Goal: Find specific page/section: Find specific page/section

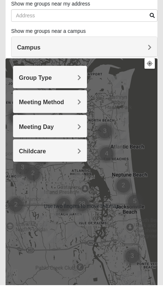
scroll to position [43, 0]
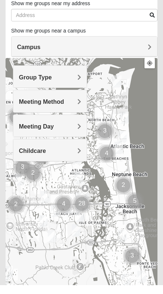
click at [41, 107] on div "Meeting Method" at bounding box center [49, 110] width 73 height 22
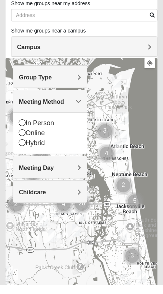
click at [24, 128] on icon at bounding box center [22, 131] width 7 height 7
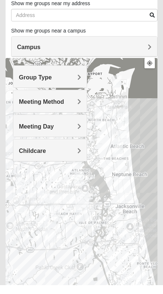
click at [36, 130] on div "Meeting Day" at bounding box center [49, 135] width 73 height 22
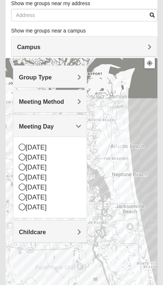
click at [26, 172] on div "[DATE]" at bounding box center [50, 177] width 62 height 10
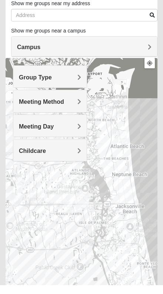
click at [48, 108] on span "Meeting Method" at bounding box center [41, 111] width 45 height 6
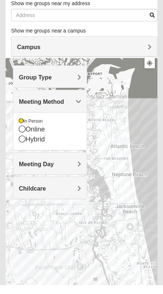
click at [40, 108] on span "Meeting Method" at bounding box center [41, 111] width 45 height 6
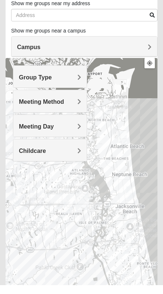
click at [32, 82] on div "Group Type" at bounding box center [49, 86] width 73 height 22
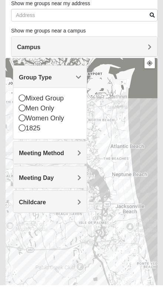
click at [24, 104] on icon at bounding box center [22, 107] width 7 height 7
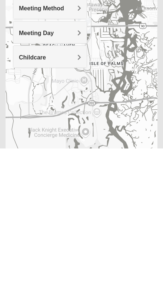
scroll to position [0, 0]
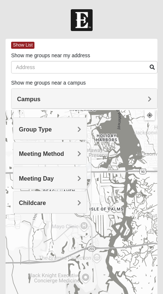
click at [152, 119] on button at bounding box center [149, 115] width 10 height 10
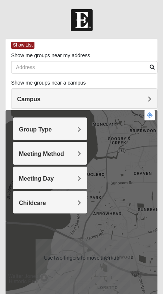
click at [124, 241] on div at bounding box center [82, 258] width 152 height 296
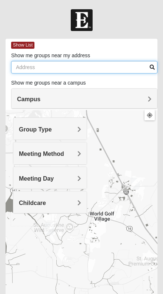
click at [26, 68] on input "Show me groups near my address" at bounding box center [84, 67] width 146 height 13
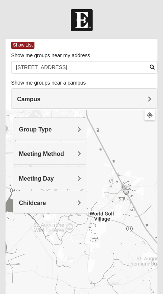
type input "[STREET_ADDRESS]"
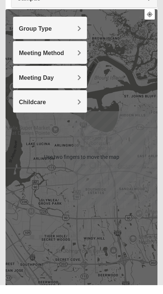
scroll to position [94, 0]
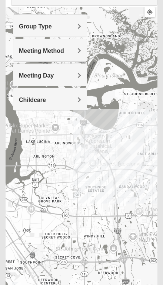
click at [57, 232] on div at bounding box center [82, 164] width 152 height 296
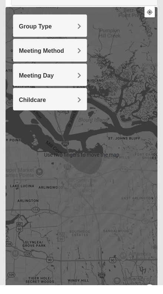
click at [69, 223] on div at bounding box center [82, 164] width 152 height 296
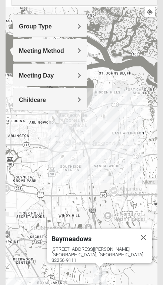
click at [102, 256] on div "[STREET_ADDRESS][PERSON_NAME]" at bounding box center [101, 264] width 101 height 17
click at [103, 256] on div "[STREET_ADDRESS][PERSON_NAME]" at bounding box center [101, 264] width 101 height 17
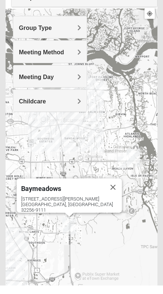
scroll to position [102, 0]
